Goal: Entertainment & Leisure: Browse casually

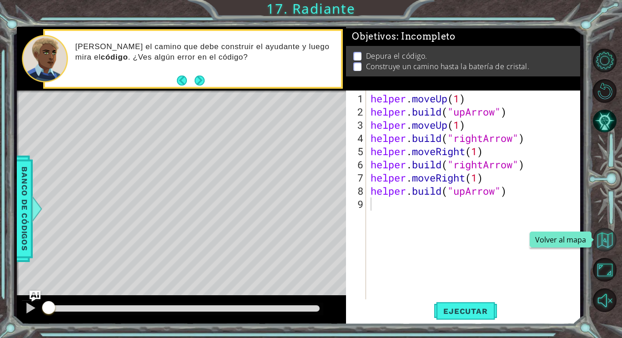
click at [605, 233] on button "Volver al mapa" at bounding box center [605, 240] width 24 height 24
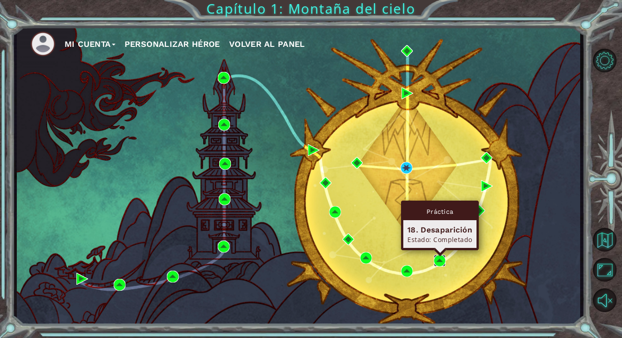
click at [437, 265] on img at bounding box center [440, 261] width 12 height 12
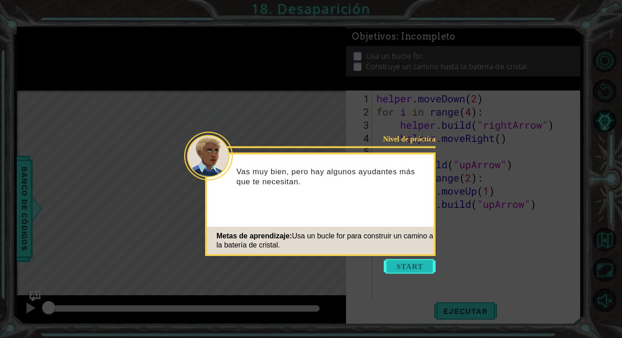
click at [419, 262] on button "Start" at bounding box center [410, 266] width 52 height 15
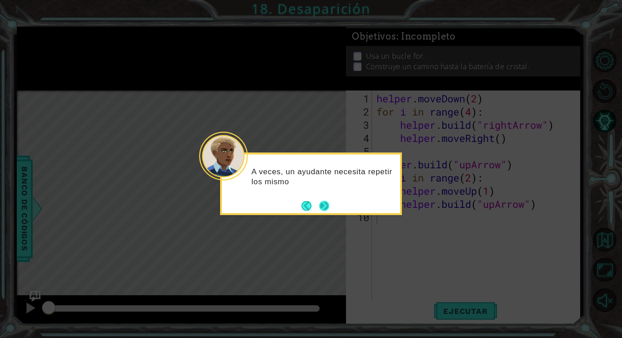
click at [327, 203] on button "Next" at bounding box center [324, 206] width 14 height 14
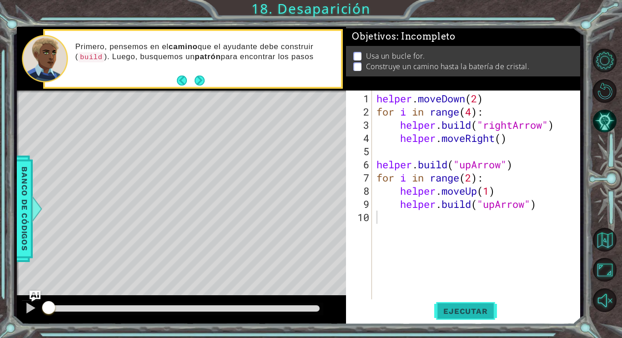
click at [458, 312] on span "Ejecutar" at bounding box center [465, 311] width 62 height 9
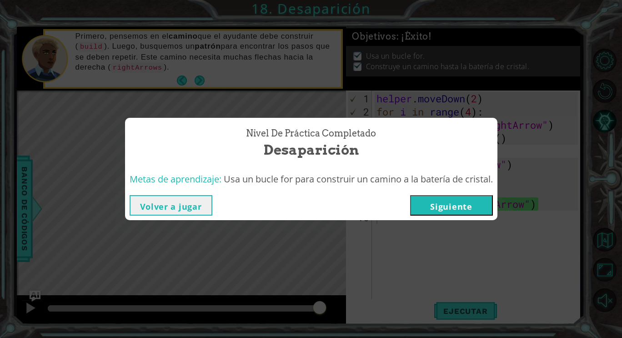
click at [420, 209] on button "Siguiente" at bounding box center [451, 205] width 83 height 20
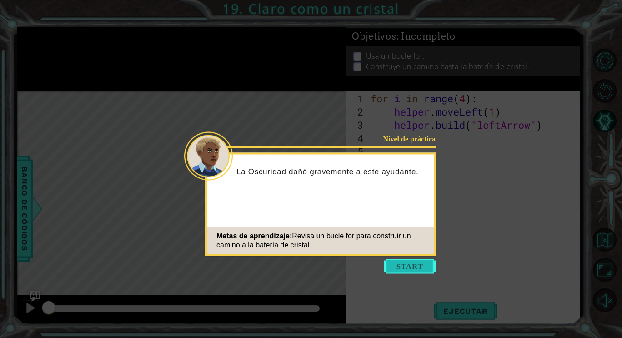
click at [408, 266] on button "Start" at bounding box center [410, 266] width 52 height 15
